Goal: Transaction & Acquisition: Purchase product/service

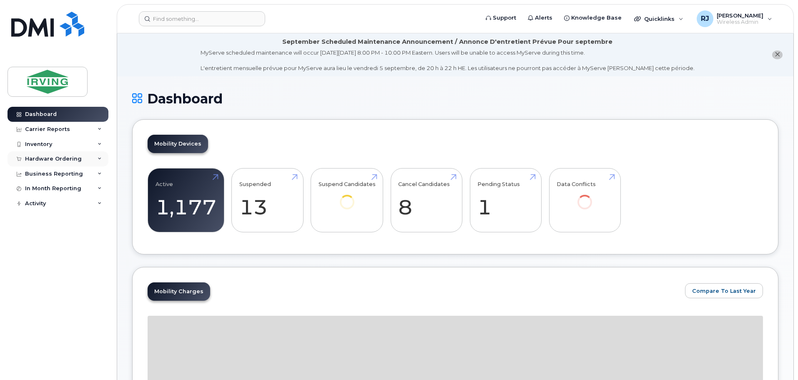
click at [58, 160] on div "Hardware Ordering" at bounding box center [53, 159] width 57 height 7
click at [56, 175] on link "Overview" at bounding box center [65, 174] width 86 height 16
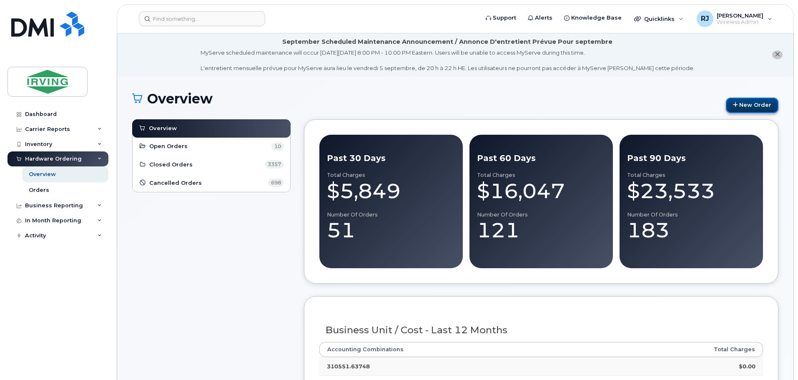
click at [743, 107] on link "New Order" at bounding box center [752, 105] width 53 height 15
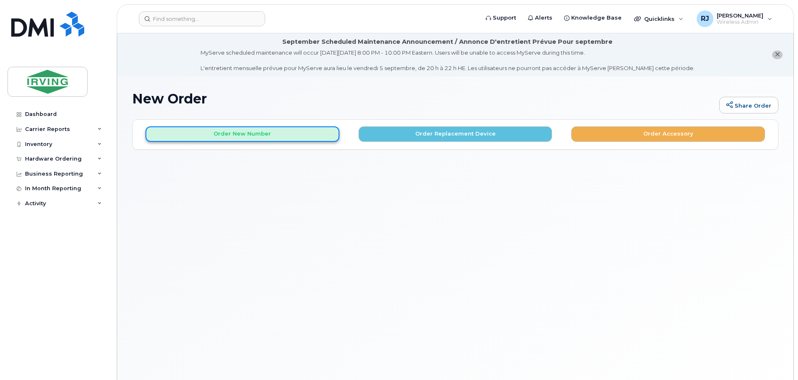
click at [298, 139] on button "Order New Number" at bounding box center [242, 133] width 194 height 15
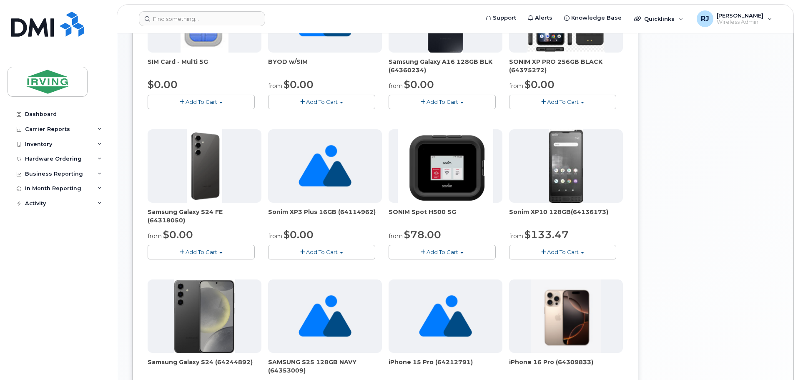
scroll to position [123, 0]
